Goal: Task Accomplishment & Management: Manage account settings

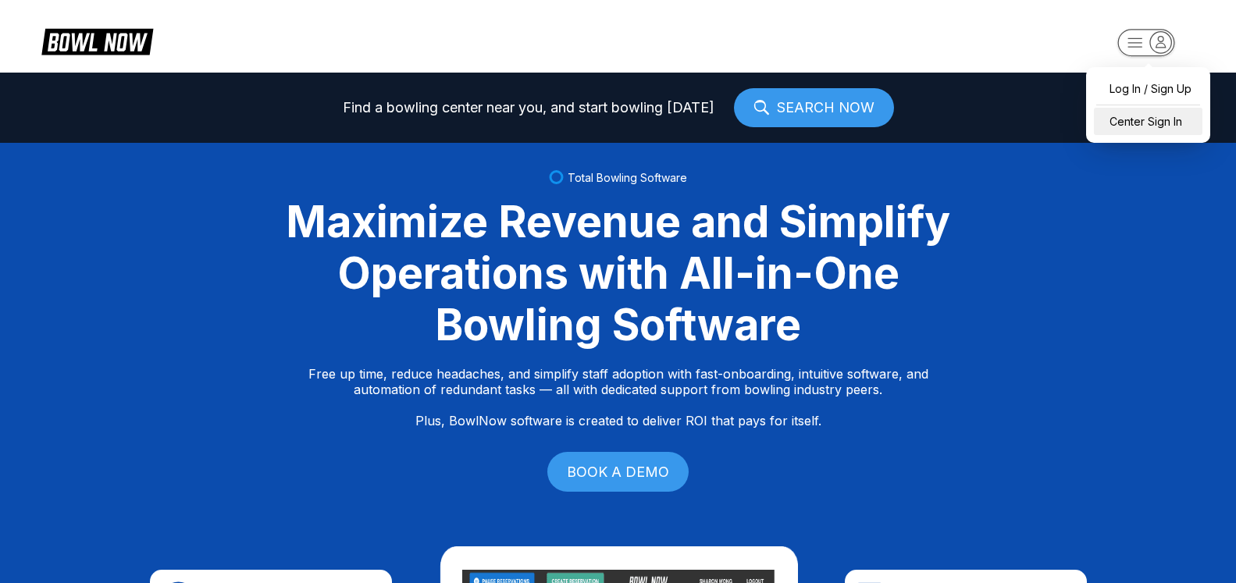
click at [1170, 128] on div "Center Sign In" at bounding box center [1148, 121] width 109 height 27
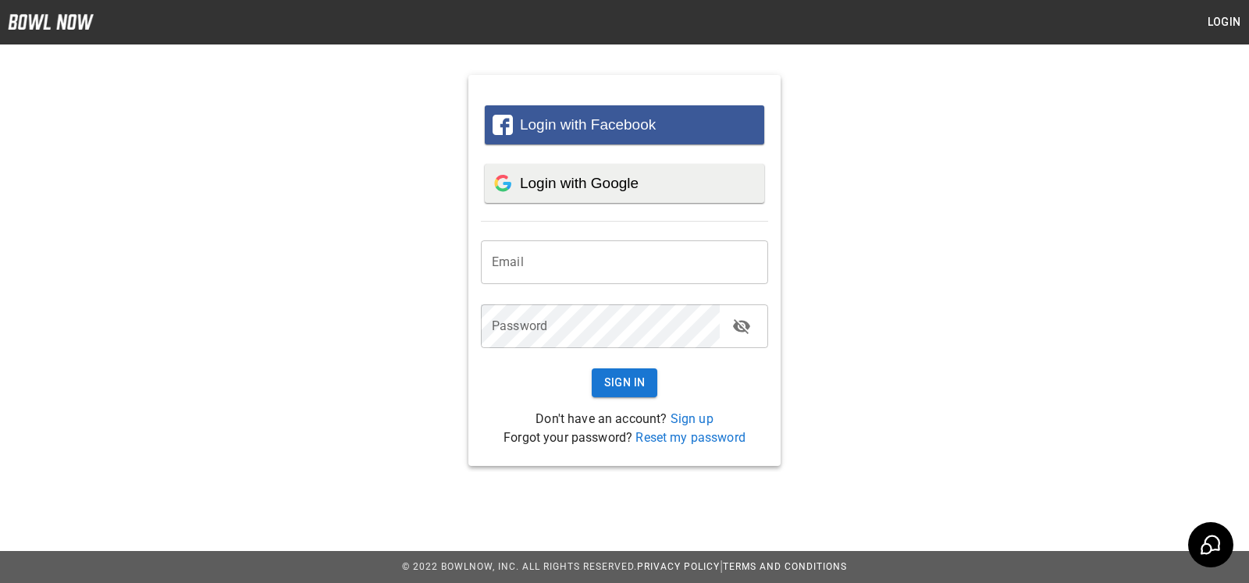
click at [671, 182] on div "Login with Google" at bounding box center [638, 183] width 237 height 17
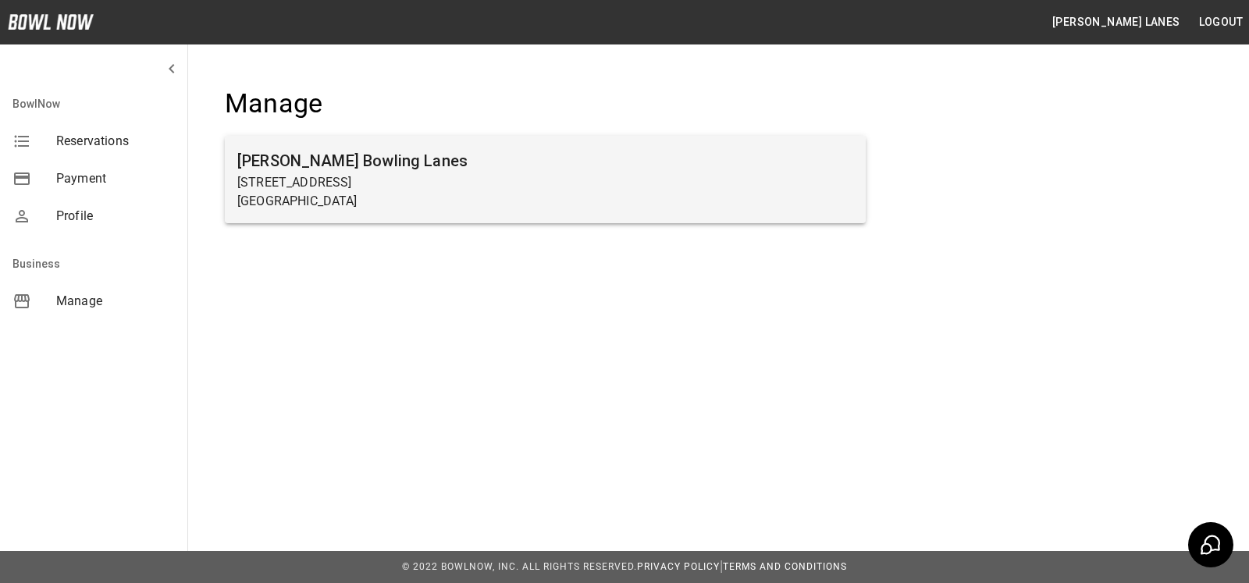
click at [402, 167] on h6 "[PERSON_NAME] Bowling Lanes" at bounding box center [545, 160] width 616 height 25
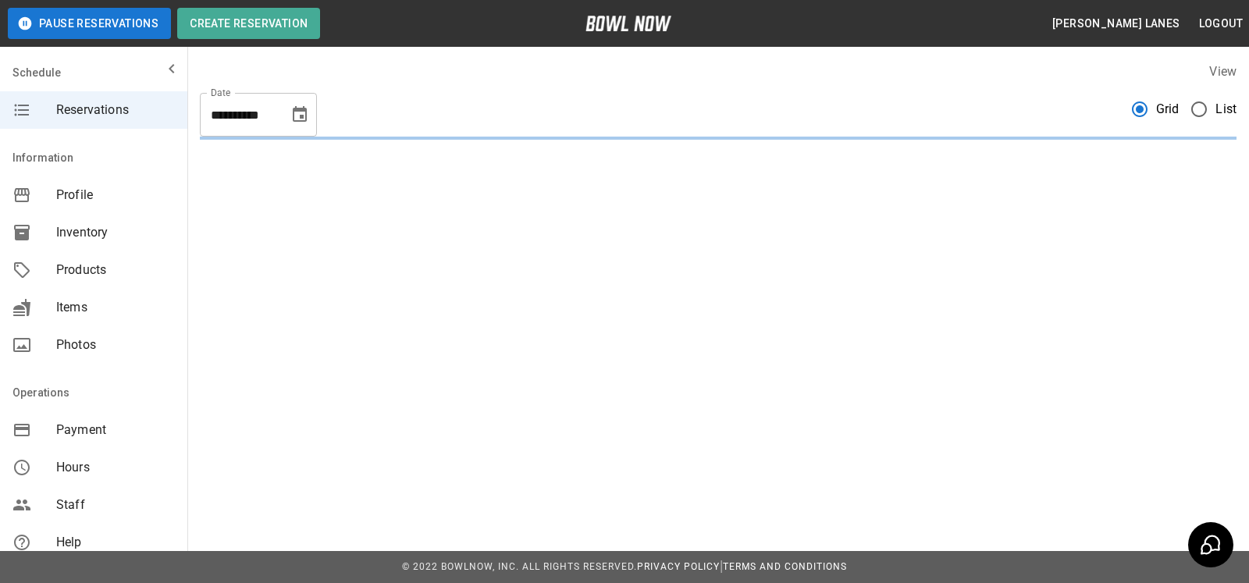
click at [1223, 112] on span "List" at bounding box center [1226, 109] width 21 height 19
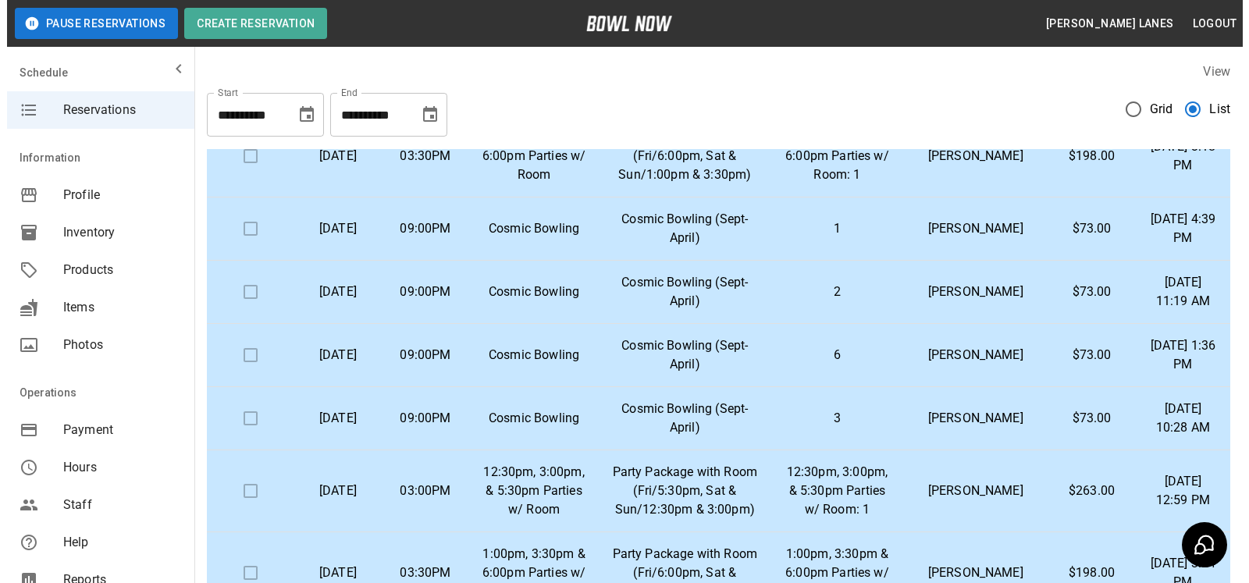
scroll to position [319, 0]
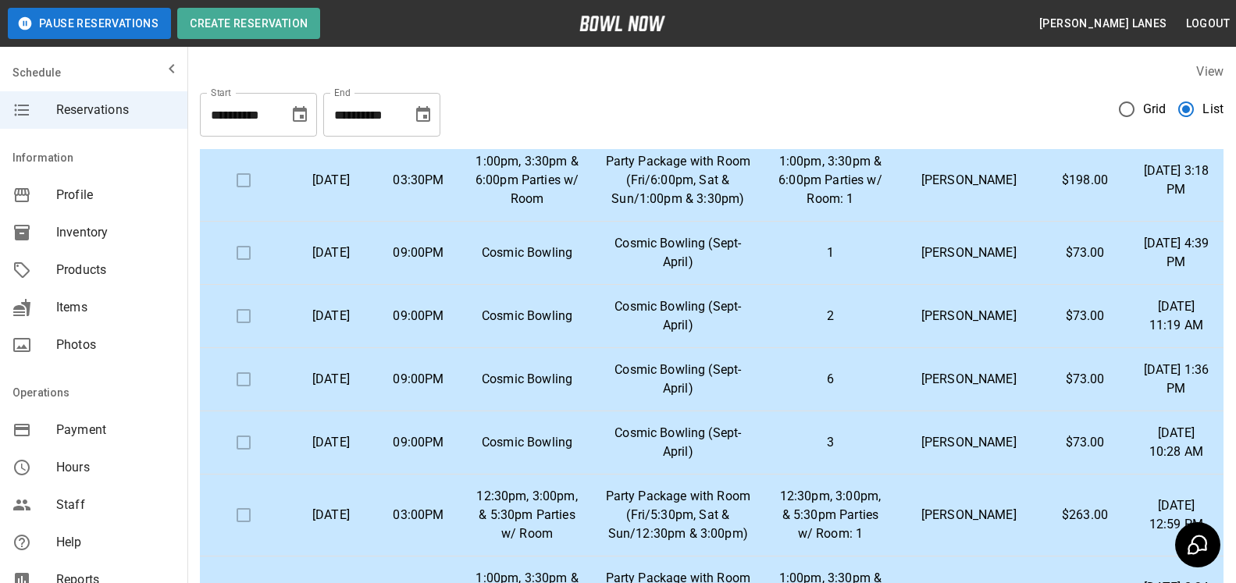
click at [1012, 411] on td "Lucas Lutton Lutton" at bounding box center [968, 379] width 144 height 63
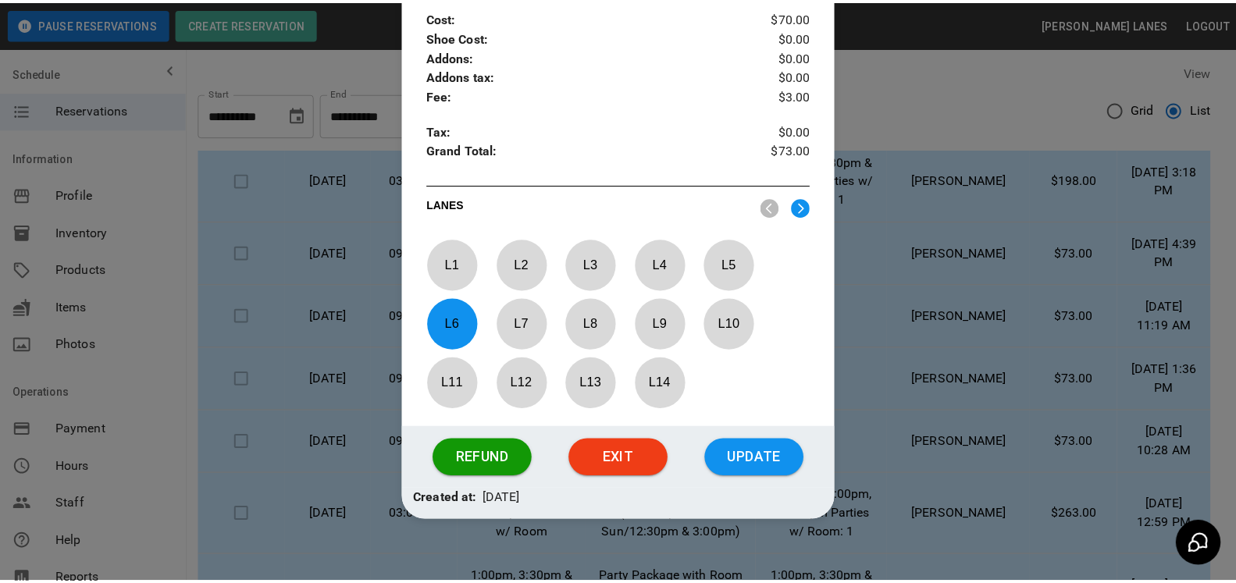
scroll to position [637, 0]
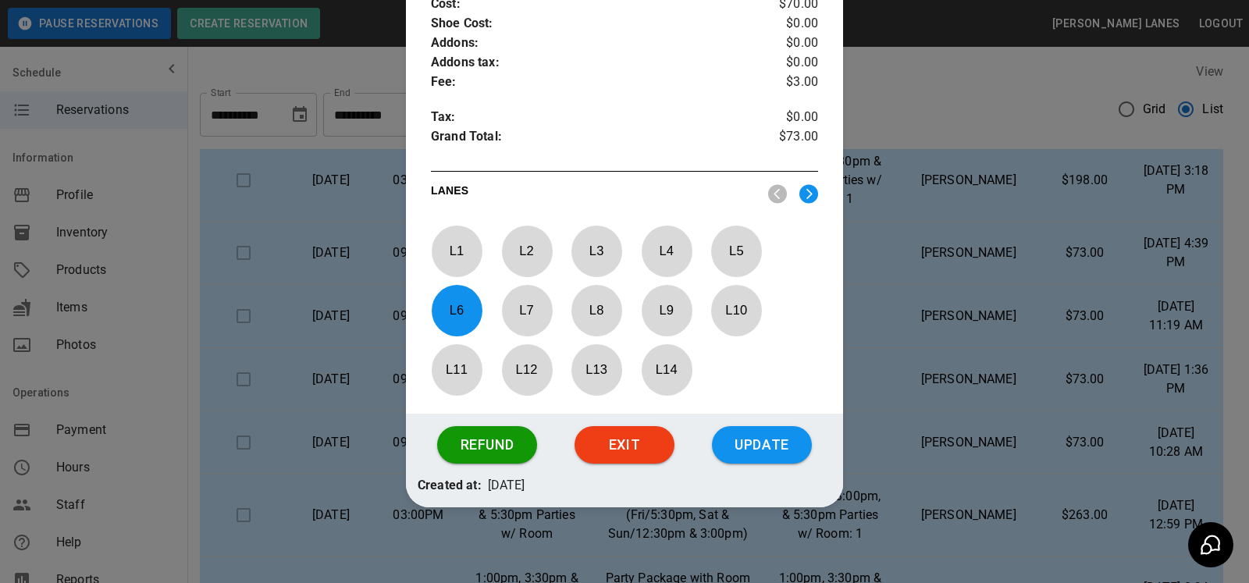
click at [664, 253] on p "L 4" at bounding box center [667, 251] width 52 height 37
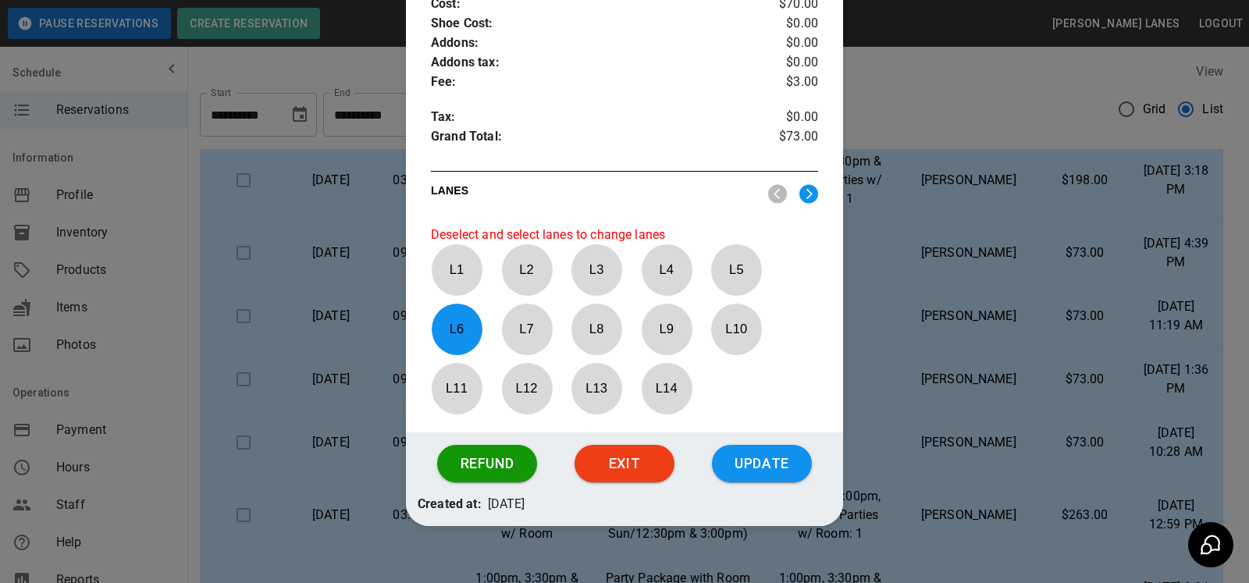
drag, startPoint x: 451, startPoint y: 334, endPoint x: 596, endPoint y: 299, distance: 149.4
click at [452, 334] on p "L 6" at bounding box center [457, 329] width 52 height 37
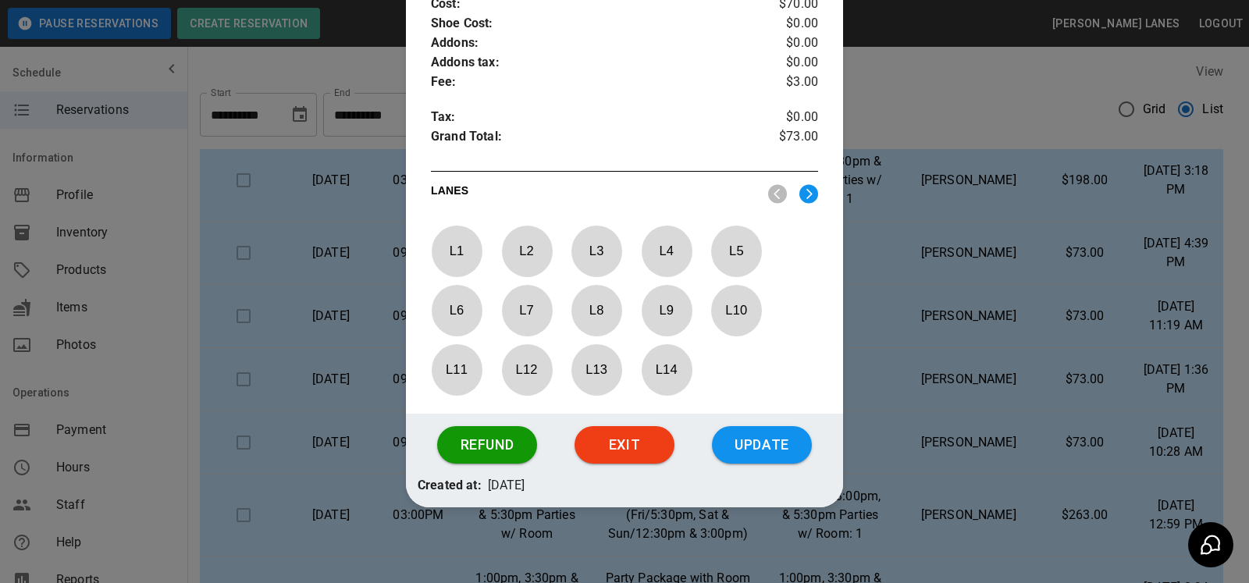
click at [673, 260] on p "L 4" at bounding box center [667, 251] width 52 height 37
click at [767, 446] on button "Update" at bounding box center [762, 444] width 100 height 37
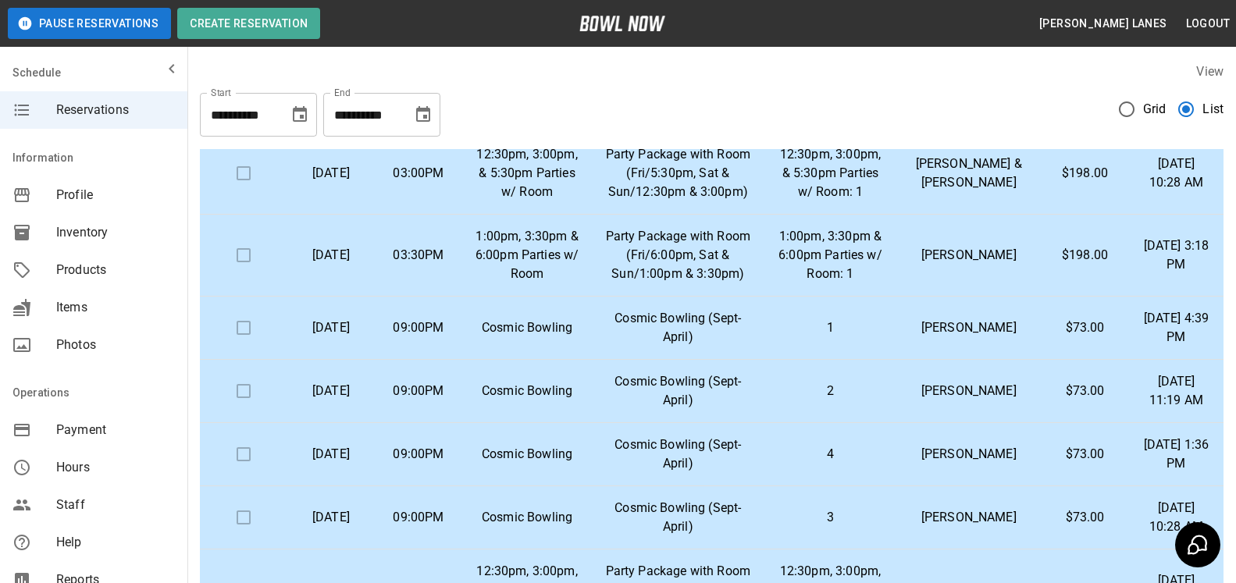
scroll to position [239, 0]
